Goal: Task Accomplishment & Management: Manage account settings

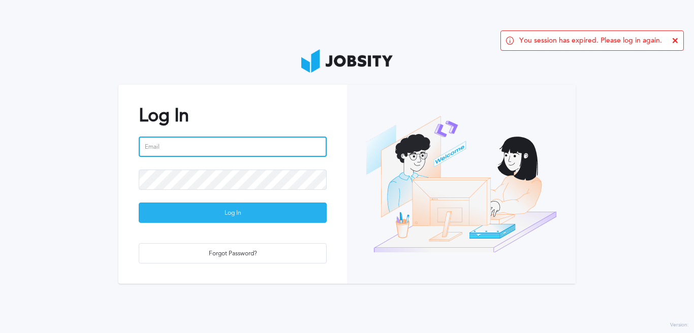
type input "[EMAIL_ADDRESS][PERSON_NAME][DOMAIN_NAME]"
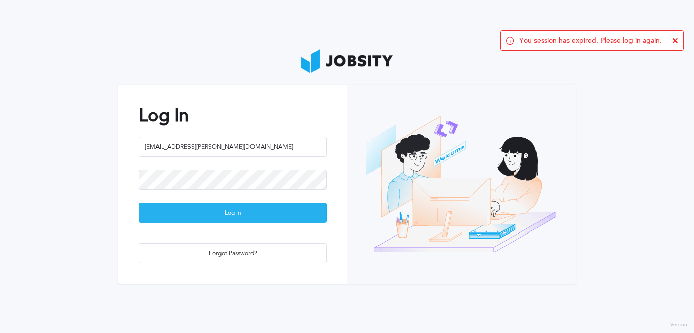
click at [208, 212] on div "Log In" at bounding box center [232, 213] width 187 height 20
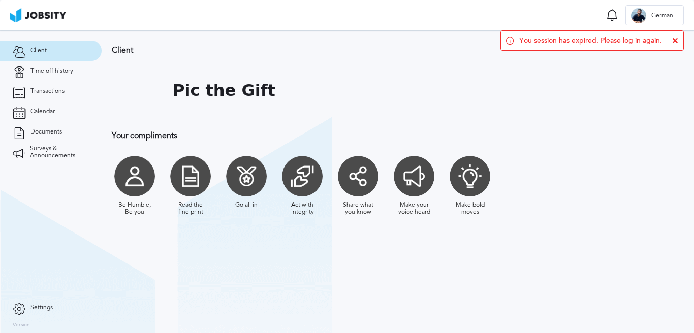
click at [677, 41] on icon at bounding box center [676, 41] width 6 height 6
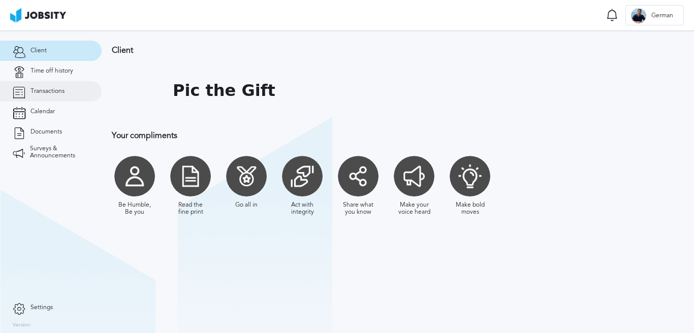
click at [66, 95] on link "Transactions" at bounding box center [51, 91] width 102 height 20
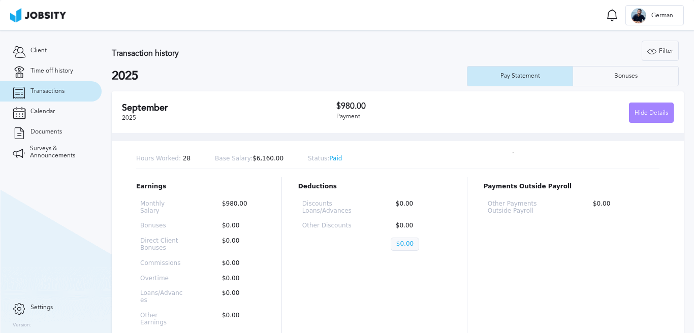
click at [657, 113] on div "Hide Details" at bounding box center [652, 113] width 44 height 20
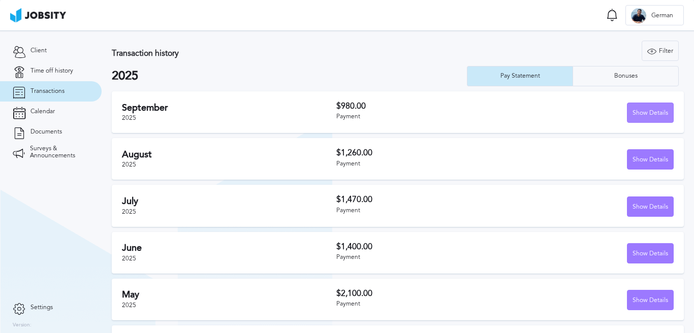
click at [653, 113] on div "Show Details" at bounding box center [651, 113] width 46 height 20
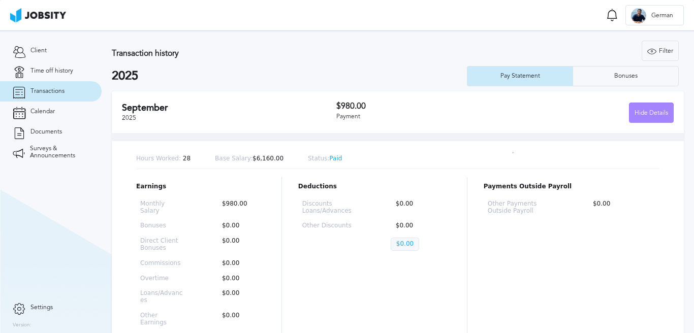
click at [657, 116] on div "Hide Details" at bounding box center [652, 113] width 44 height 20
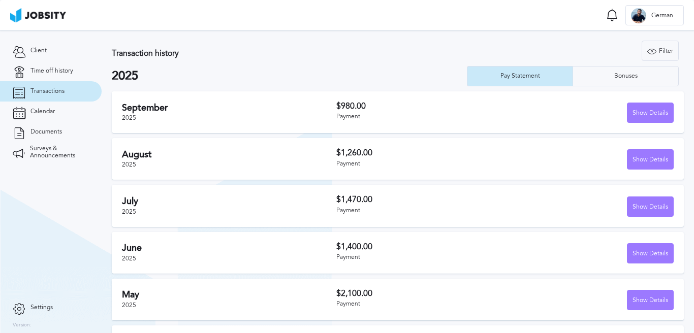
click at [644, 149] on button "Show Details" at bounding box center [650, 159] width 47 height 20
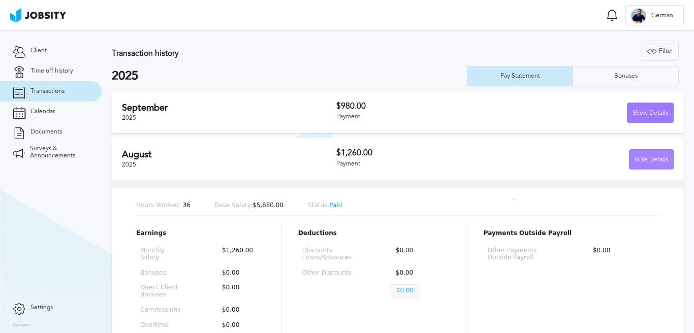
click at [644, 152] on div "Hide Details" at bounding box center [652, 160] width 44 height 20
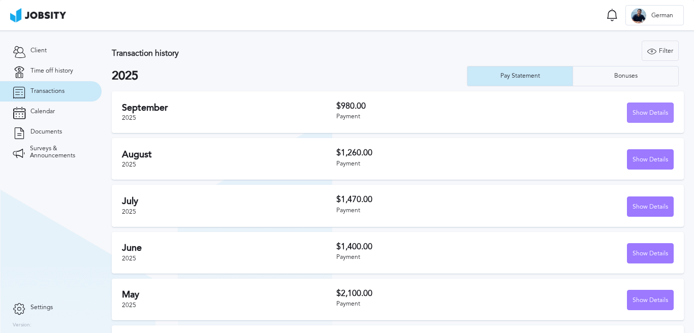
click at [647, 109] on div "Show Details" at bounding box center [651, 113] width 46 height 20
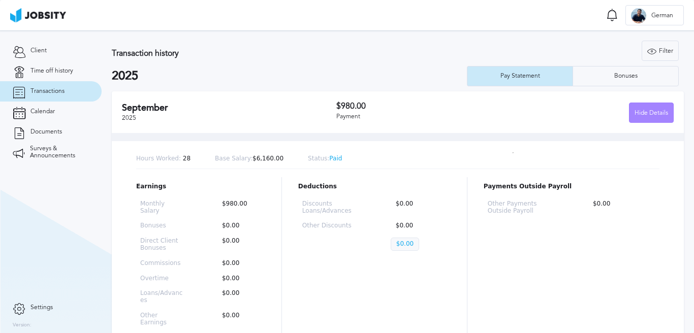
click at [647, 112] on div "Hide Details" at bounding box center [652, 113] width 44 height 20
